Goal: Information Seeking & Learning: Learn about a topic

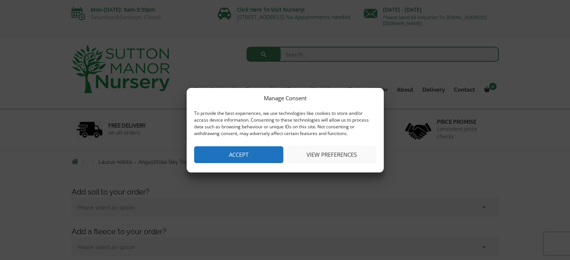
click at [274, 153] on button "Accept" at bounding box center [238, 155] width 89 height 17
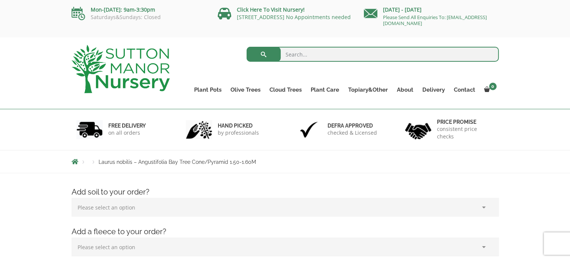
click at [525, 151] on div "Products Laurus nobilis – Angustifolia Bay Tree Cone/Pyramid 1.50-1.60M" at bounding box center [285, 161] width 570 height 23
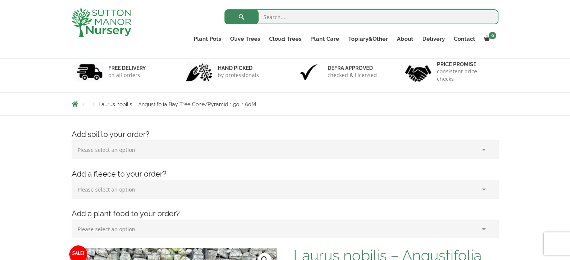
scroll to position [45, 0]
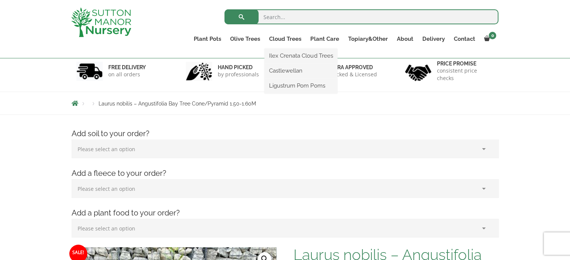
click at [286, 49] on ul "Ilex Crenata Cloud Trees Castlewellan Ligustrum Pom Poms" at bounding box center [301, 71] width 73 height 45
click at [285, 38] on link "Cloud Trees" at bounding box center [285, 39] width 41 height 10
click at [292, 86] on link "Ligustrum Pom Poms" at bounding box center [301, 85] width 73 height 11
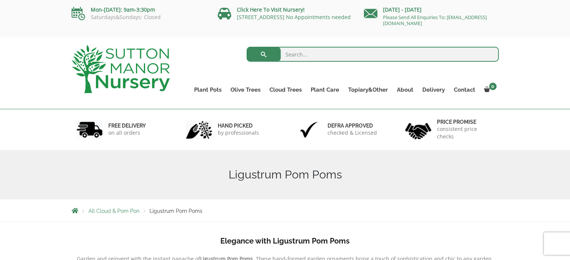
click at [527, 127] on div "FREE DELIVERY on all orders hand picked by professionals Defra approved checked…" at bounding box center [285, 129] width 570 height 41
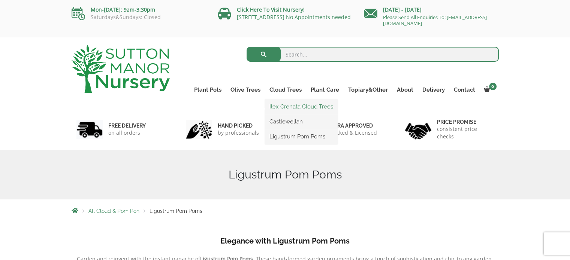
click at [286, 106] on link "Ilex Crenata Cloud Trees" at bounding box center [301, 106] width 73 height 11
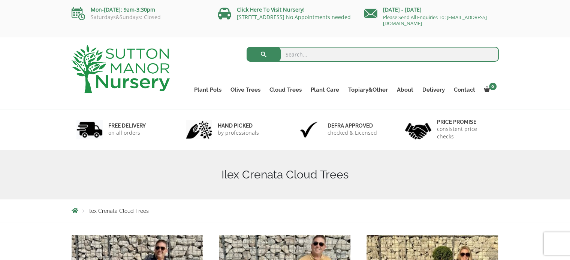
click at [521, 142] on div "FREE DELIVERY on all orders hand picked by professionals Defra approved checked…" at bounding box center [285, 129] width 570 height 41
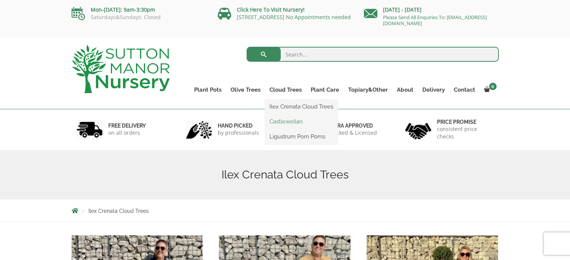
click at [292, 122] on link "Castlewellan" at bounding box center [301, 121] width 73 height 11
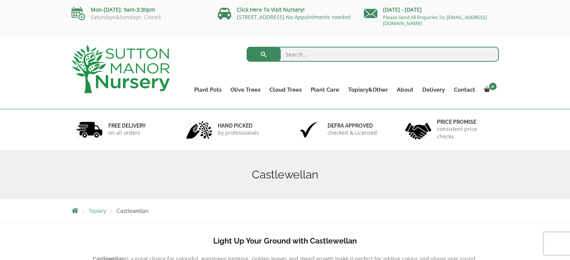
click at [534, 122] on div "FREE DELIVERY on all orders hand picked by professionals Defra approved checked…" at bounding box center [285, 129] width 570 height 41
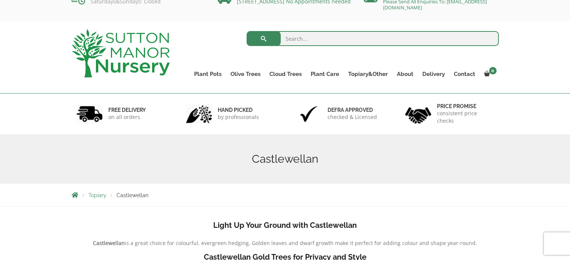
scroll to position [15, 0]
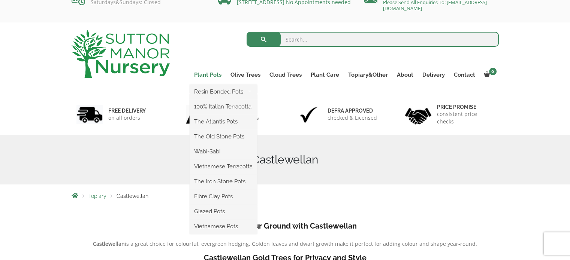
click at [208, 75] on link "Plant Pots" at bounding box center [208, 75] width 36 height 10
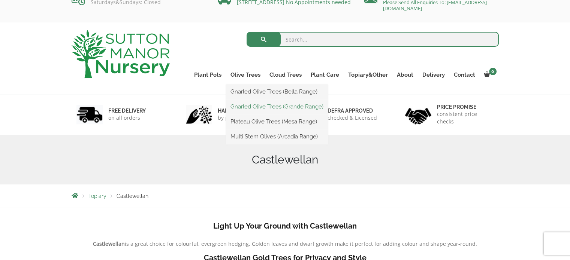
click at [257, 108] on link "Gnarled Olive Trees (Grande Range)" at bounding box center [277, 106] width 102 height 11
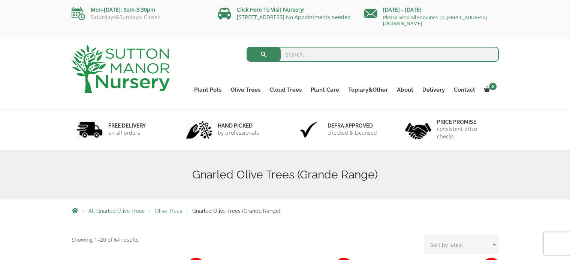
click at [526, 100] on div "Search for: Plant Pots Resin Bonded Pots The Amalfi Pots The Milan Pots The Cap…" at bounding box center [285, 73] width 570 height 72
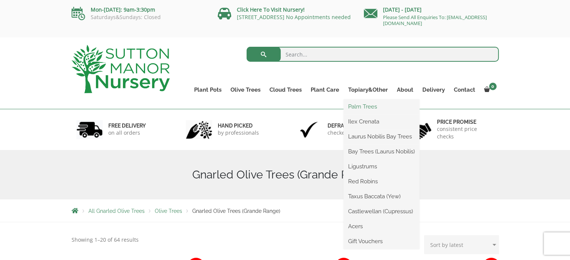
click at [367, 105] on link "Palm Trees" at bounding box center [382, 106] width 76 height 11
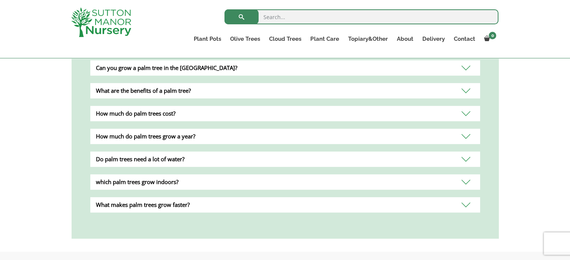
scroll to position [330, 0]
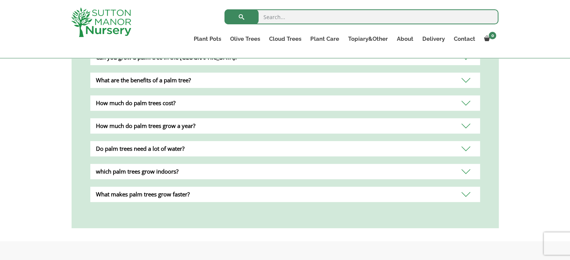
click at [468, 96] on div "How much do palm trees cost?" at bounding box center [285, 103] width 390 height 15
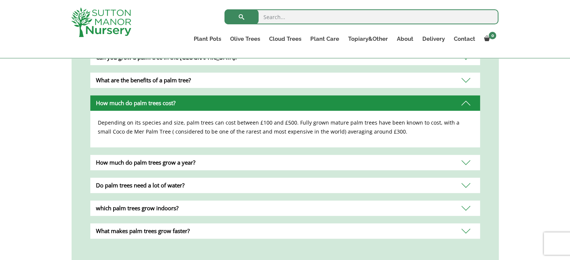
click at [466, 178] on div "Do palm trees need a lot of water?" at bounding box center [285, 185] width 390 height 15
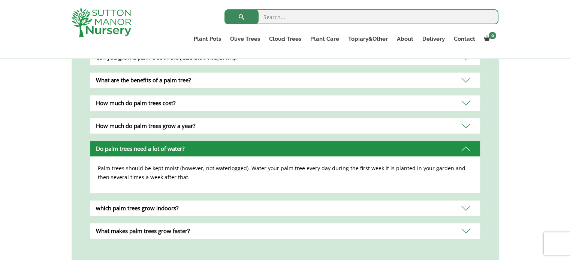
click at [467, 141] on div "Do palm trees need a lot of water?" at bounding box center [285, 148] width 390 height 15
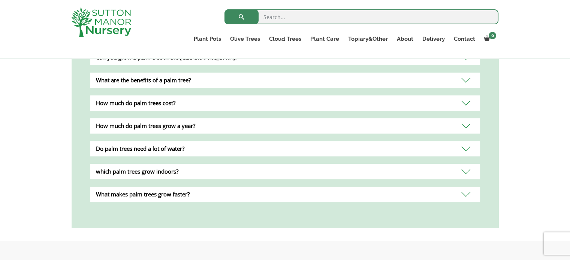
click at [465, 187] on div "What makes palm trees grow faster?" at bounding box center [285, 194] width 390 height 15
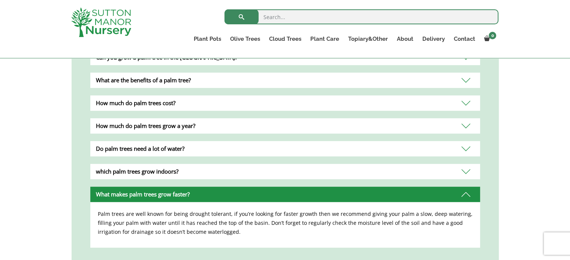
click at [469, 118] on div "How much do palm trees grow a year?" at bounding box center [285, 125] width 390 height 15
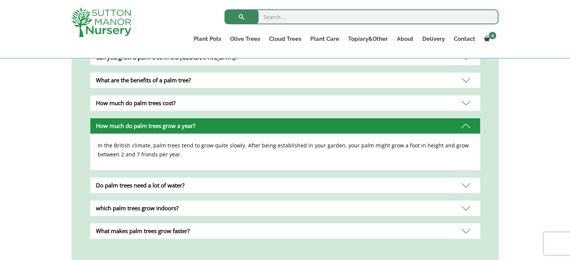
click at [466, 118] on div "How much do palm trees grow a year?" at bounding box center [285, 125] width 390 height 15
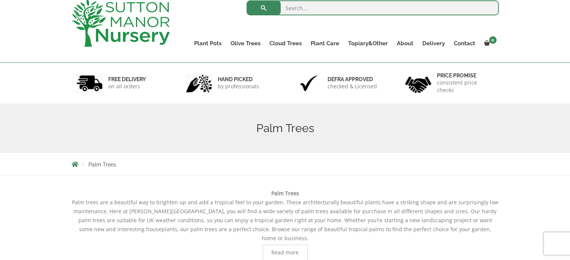
scroll to position [0, 0]
